Goal: Task Accomplishment & Management: Use online tool/utility

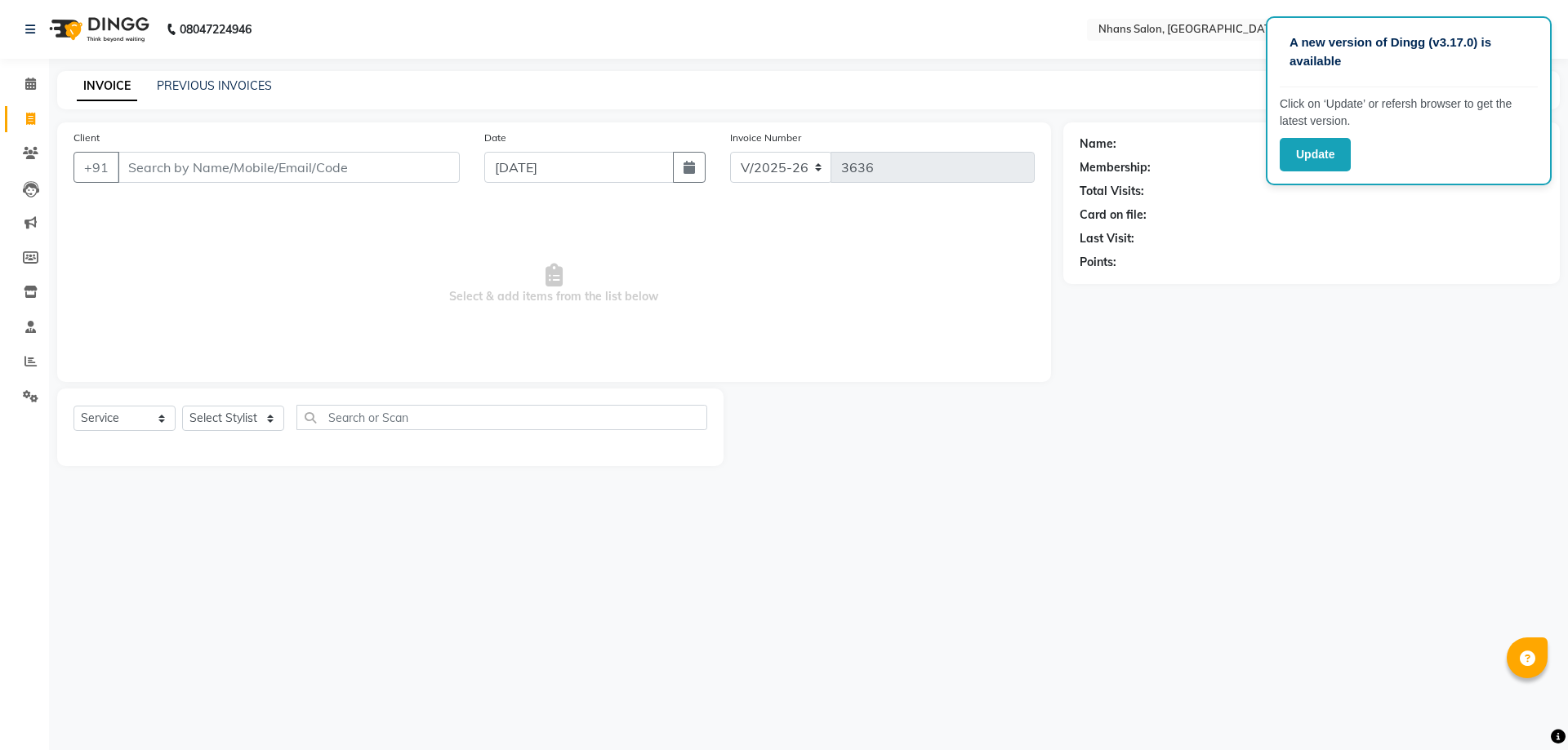
select select "3706"
select select "service"
click at [235, 181] on input "Client" at bounding box center [288, 168] width 342 height 31
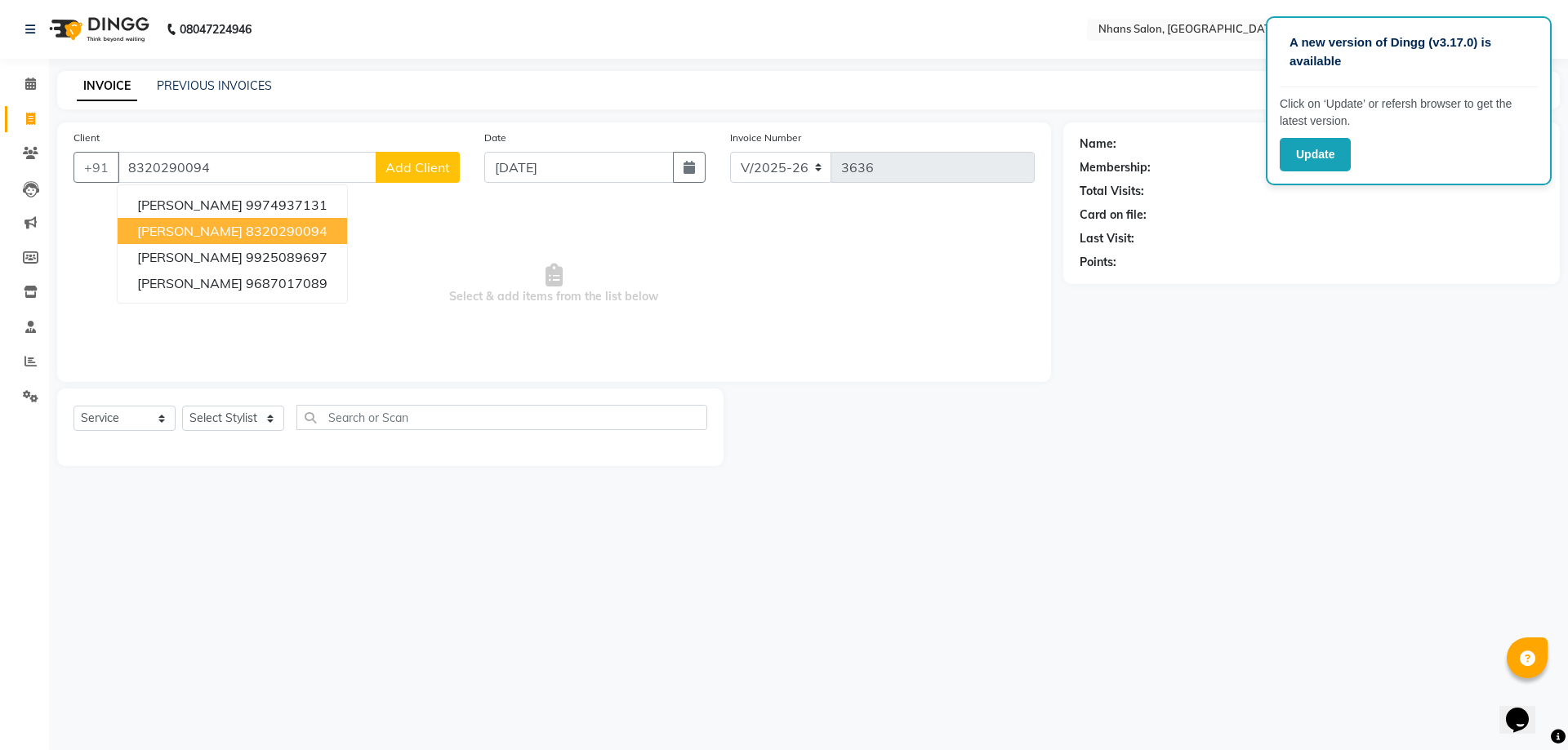
type input "8320290094"
select select "1: Object"
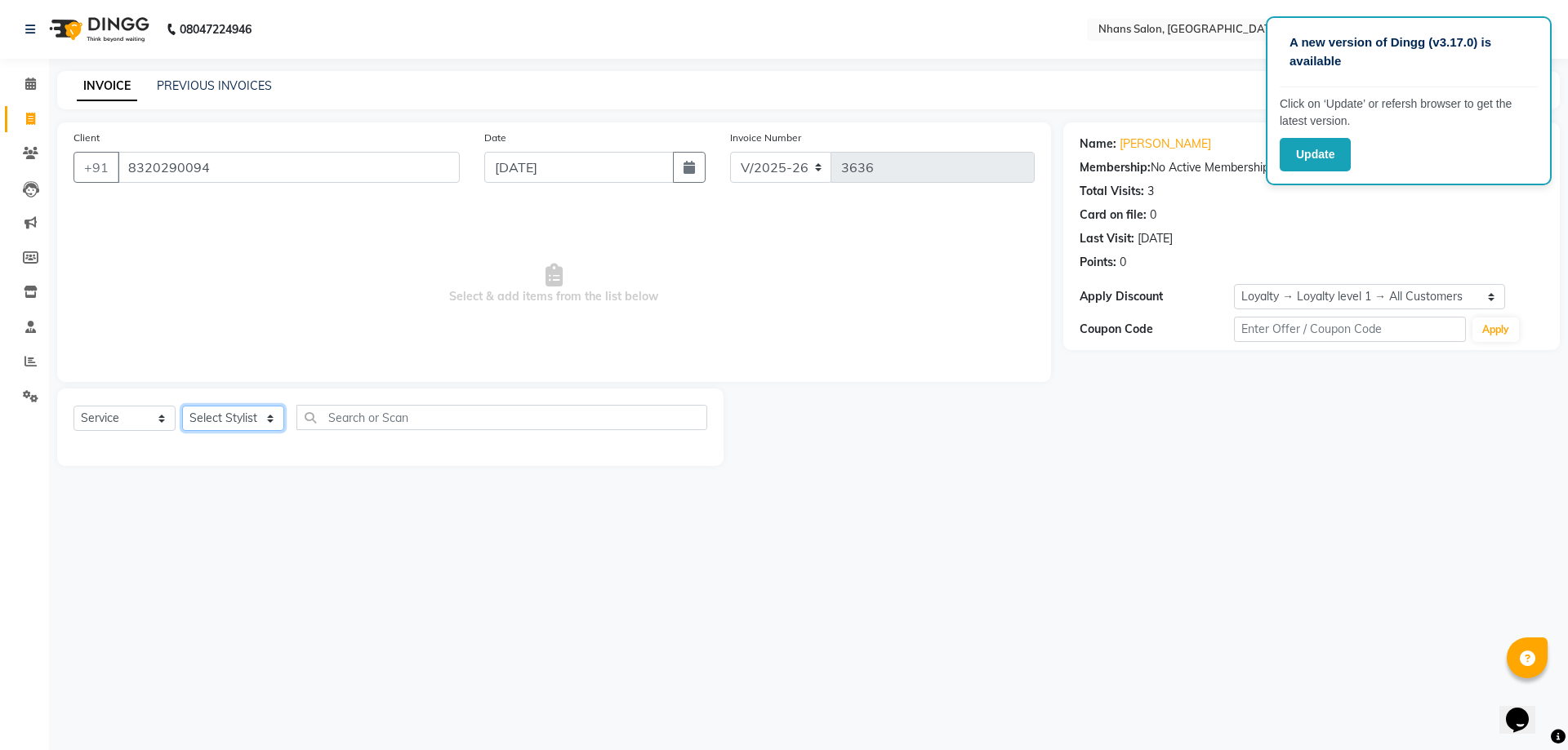
click at [238, 414] on select "Select Stylist [PERSON_NAME] DIVYA [PERSON_NAME] [PERSON_NAME] MEET OWAIS PALAK…" at bounding box center [233, 418] width 102 height 26
select select "64826"
click at [182, 406] on select "Select Stylist [PERSON_NAME] DIVYA [PERSON_NAME] [PERSON_NAME] MEET OWAIS PALAK…" at bounding box center [233, 418] width 102 height 26
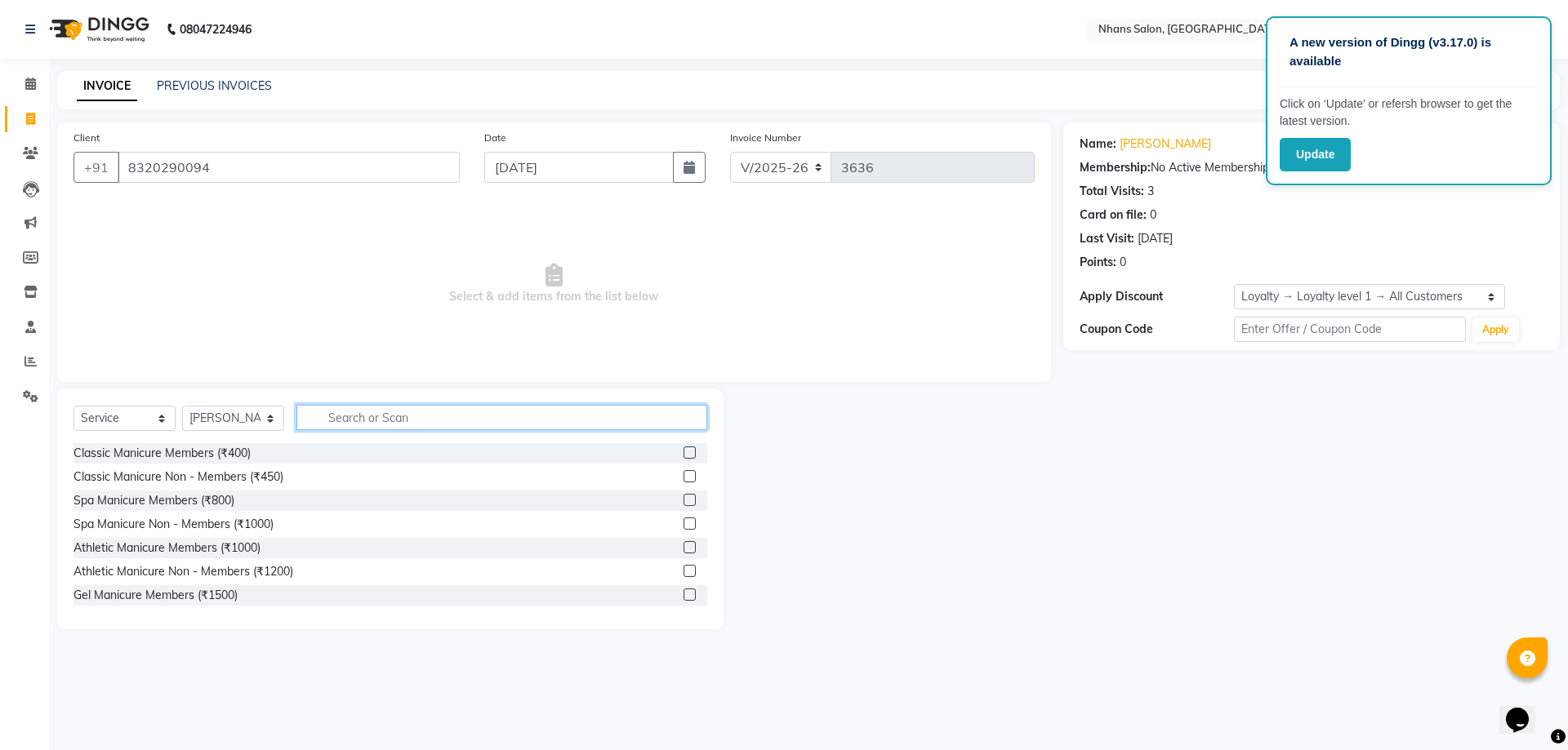
click at [345, 425] on input "text" at bounding box center [501, 417] width 411 height 26
type input "cut"
drag, startPoint x: 379, startPoint y: 423, endPoint x: 273, endPoint y: 423, distance: 106.0
click at [273, 423] on div "Select Service Product Membership Package Voucher Prepaid Gift Card Select Styl…" at bounding box center [390, 424] width 634 height 38
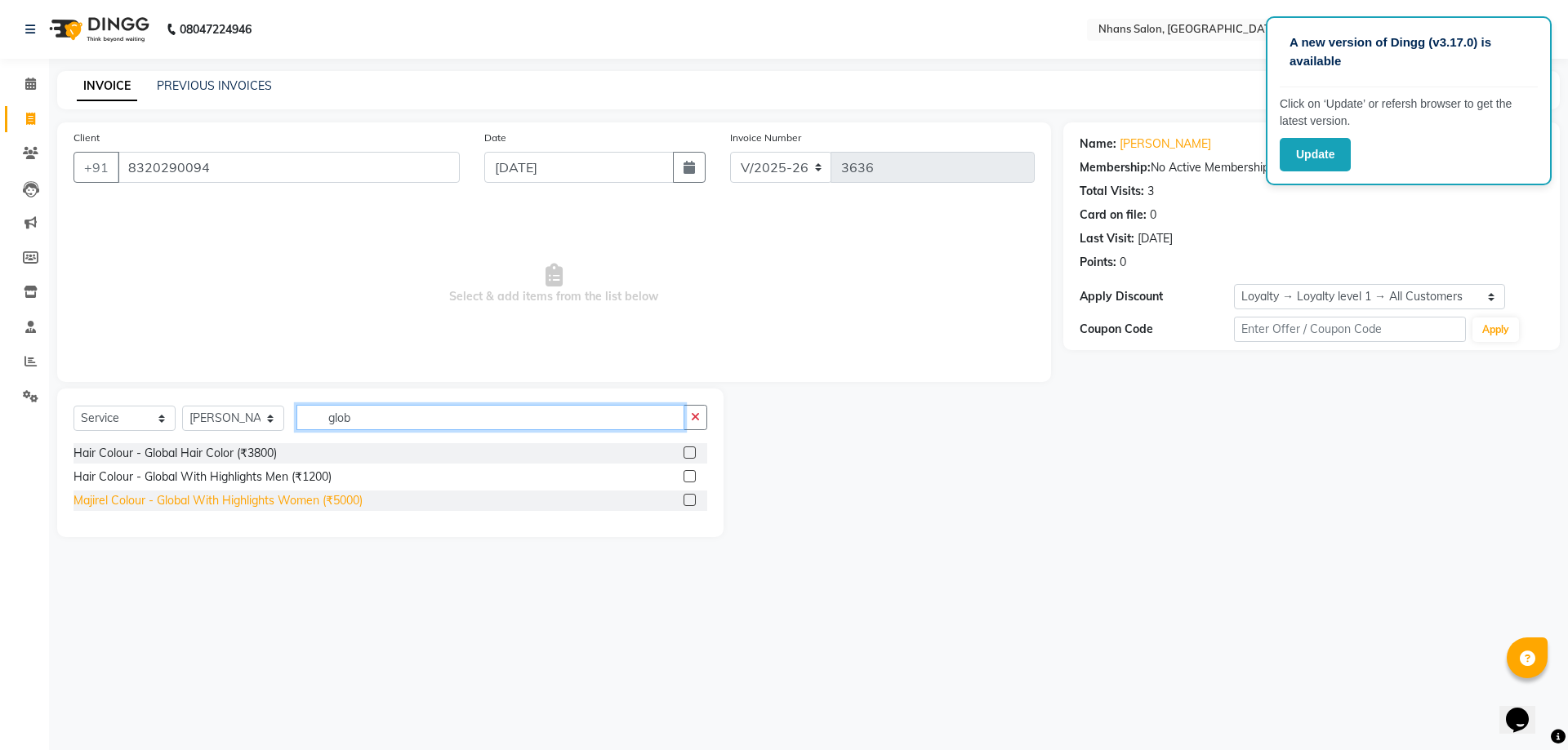
type input "glob"
click at [316, 507] on div "Majirel Colour - Global With Highlights Women (₹5000)" at bounding box center [218, 500] width 289 height 17
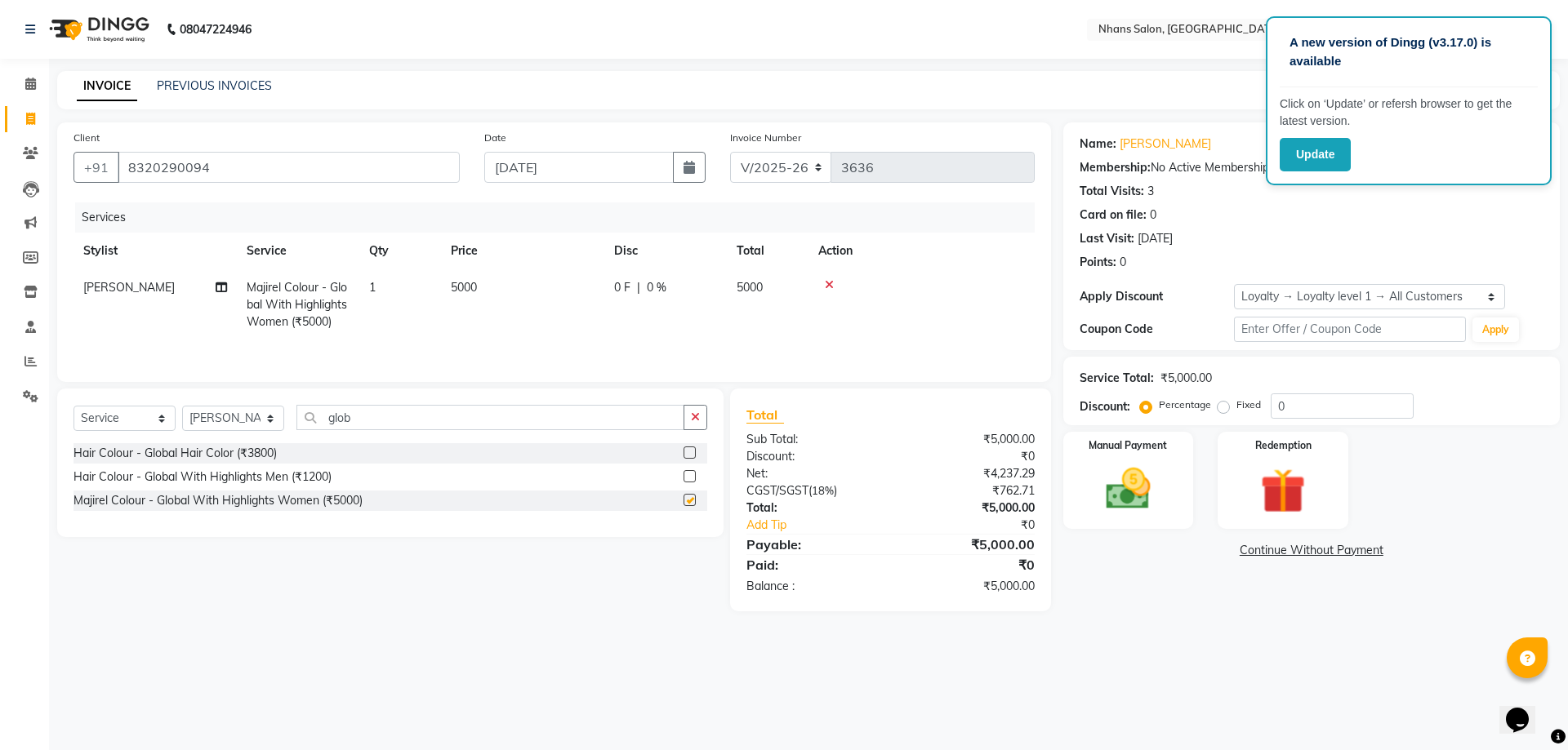
checkbox input "false"
click at [496, 299] on td "5000" at bounding box center [522, 305] width 163 height 71
select select "64826"
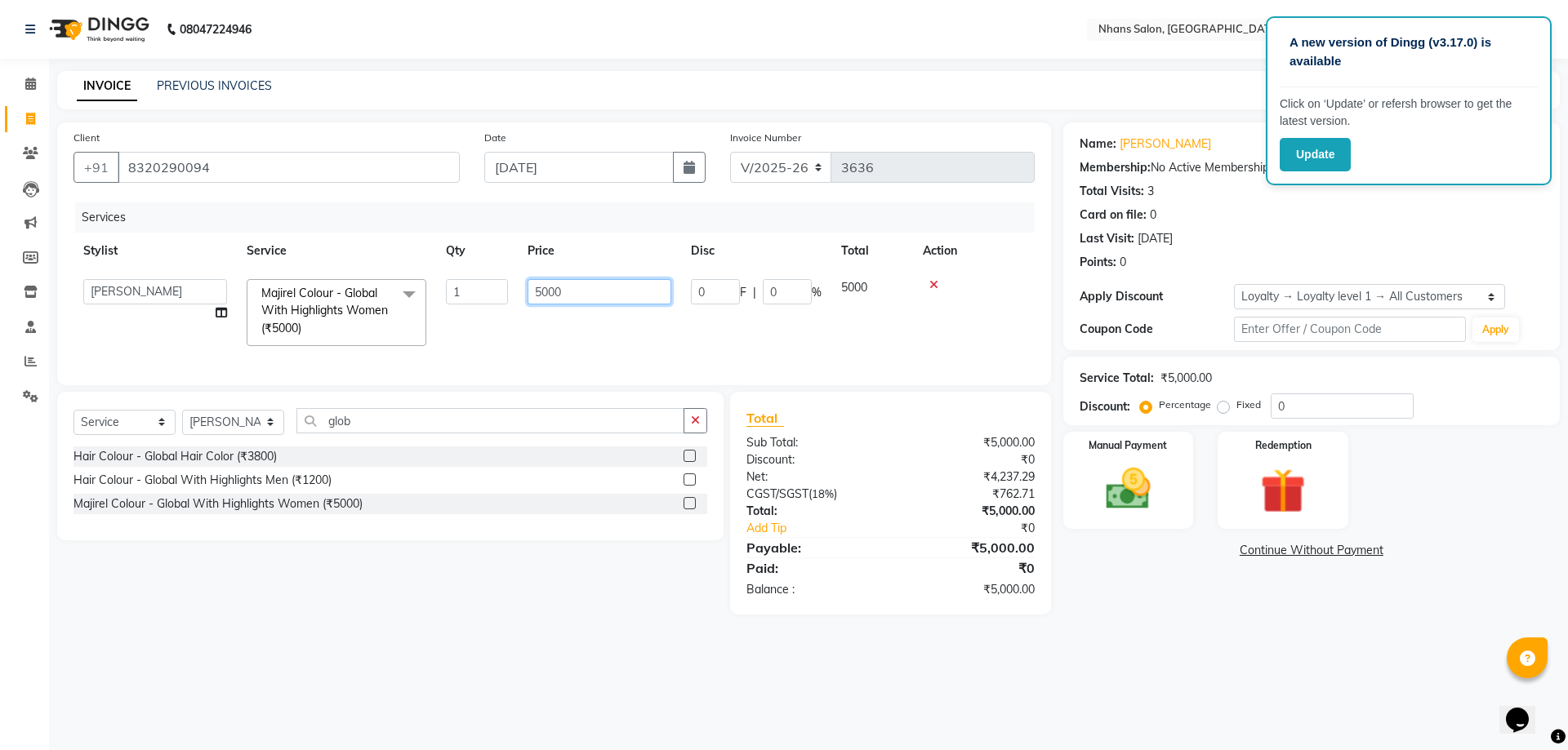
click at [540, 284] on input "5000" at bounding box center [600, 292] width 144 height 26
type input "8000"
click at [1138, 458] on div "Manual Payment" at bounding box center [1128, 480] width 136 height 100
